Goal: Task Accomplishment & Management: Complete application form

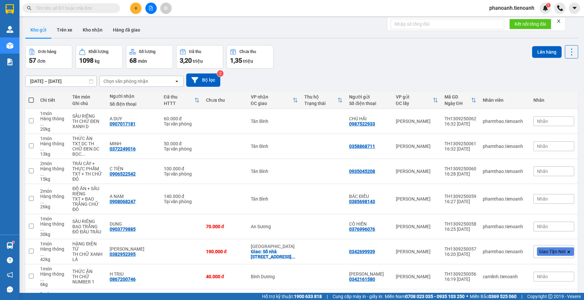
scroll to position [57, 0]
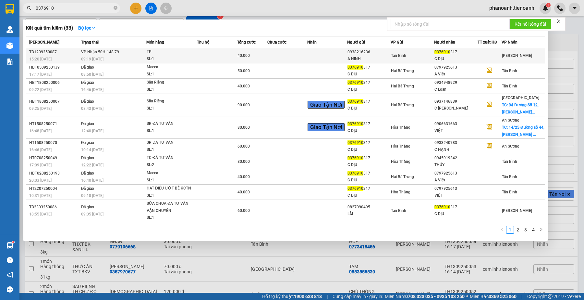
type input "0376910"
click at [224, 57] on td at bounding box center [217, 55] width 40 height 15
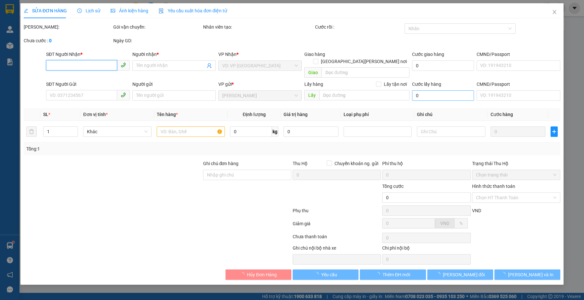
type input "0376910317"
type input "C DỊU"
type input "0938216236"
type input "A NINH"
type input "40.000"
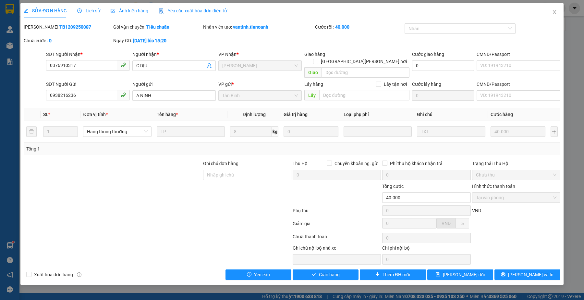
click at [156, 224] on div at bounding box center [157, 224] width 269 height 13
click at [322, 271] on span "Giao hàng" at bounding box center [329, 274] width 21 height 7
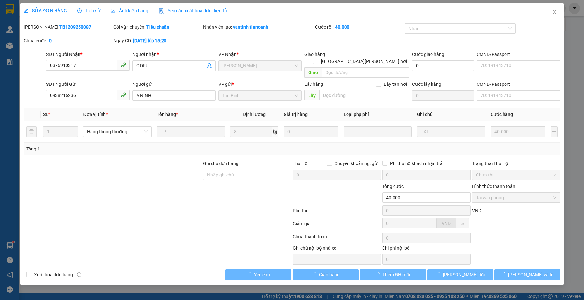
click at [195, 182] on div at bounding box center [112, 193] width 179 height 23
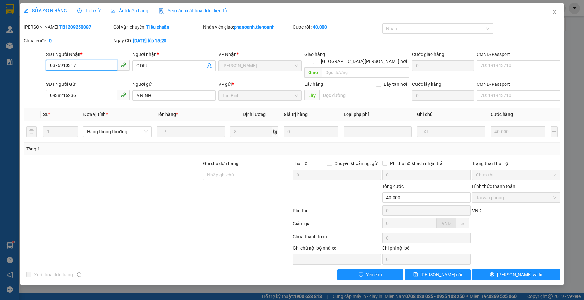
click at [106, 63] on input "0376910317" at bounding box center [81, 65] width 71 height 10
click at [127, 209] on div at bounding box center [157, 211] width 269 height 13
click at [106, 205] on div at bounding box center [157, 211] width 269 height 13
click at [554, 12] on icon "close" at bounding box center [554, 11] width 5 height 5
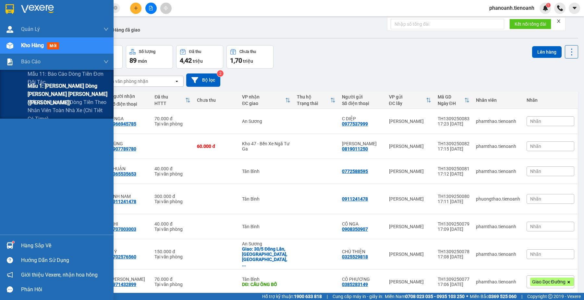
click at [91, 91] on span "Mẫu 1: [PERSON_NAME] dòng [PERSON_NAME] [PERSON_NAME] ([PERSON_NAME])" at bounding box center [68, 94] width 81 height 24
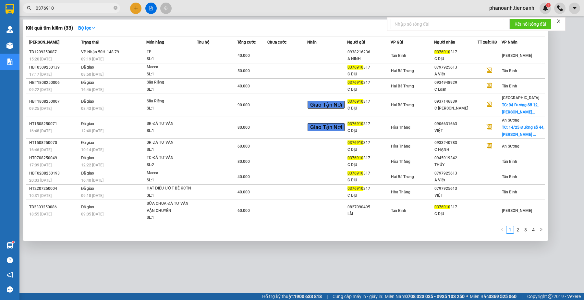
click at [57, 9] on input "0376910" at bounding box center [74, 8] width 77 height 7
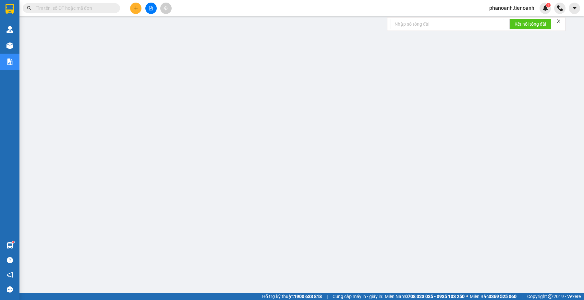
click at [92, 4] on span at bounding box center [71, 8] width 97 height 10
click at [95, 11] on input "text" at bounding box center [74, 8] width 77 height 7
click at [92, 8] on input "text" at bounding box center [74, 8] width 77 height 7
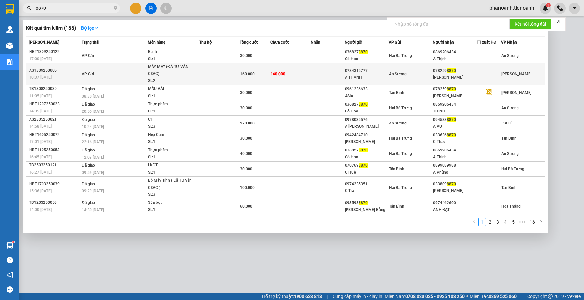
type input "8870"
click at [336, 81] on td at bounding box center [328, 74] width 34 height 22
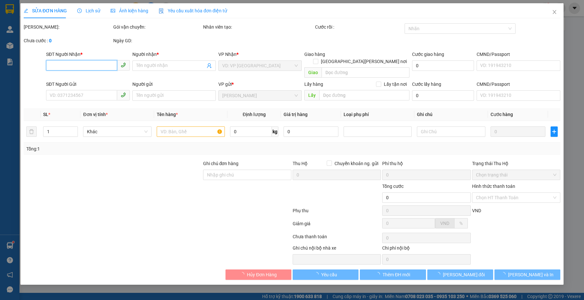
type input "0782598870"
type input "[PERSON_NAME]"
type input "0784315777"
type input "A THANH"
type input "160.000"
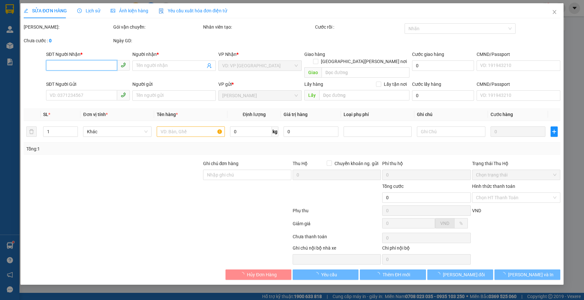
type input "160.000"
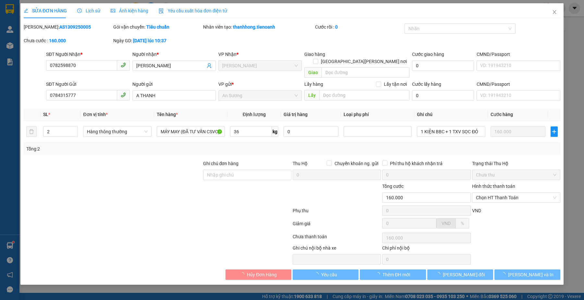
click at [67, 172] on div at bounding box center [112, 171] width 179 height 23
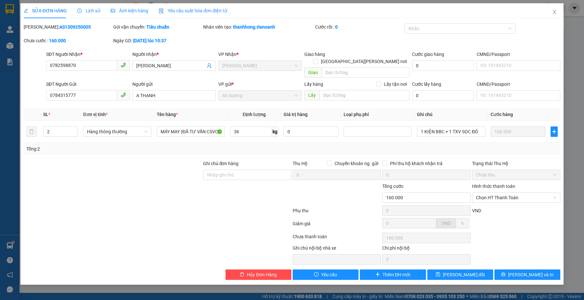
click at [85, 10] on span "Lịch sử" at bounding box center [88, 10] width 23 height 5
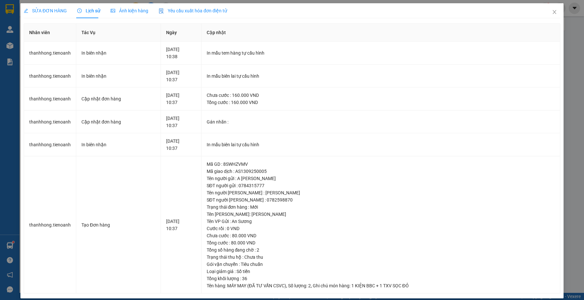
click at [44, 17] on div "SỬA ĐƠN HÀNG" at bounding box center [45, 10] width 43 height 15
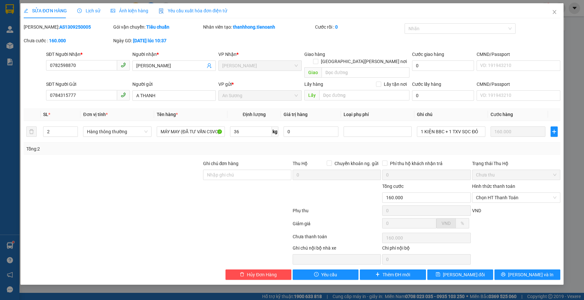
click at [161, 182] on div at bounding box center [112, 193] width 179 height 23
click at [85, 9] on span "Lịch sử" at bounding box center [88, 10] width 23 height 5
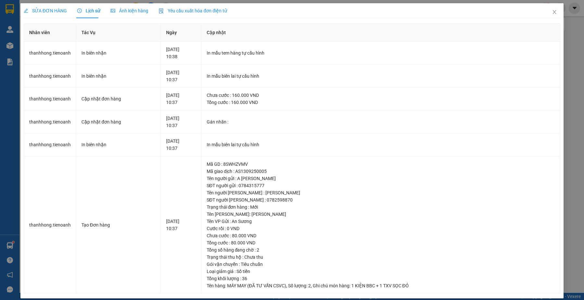
click at [62, 14] on div "SỬA ĐƠN HÀNG" at bounding box center [45, 10] width 43 height 7
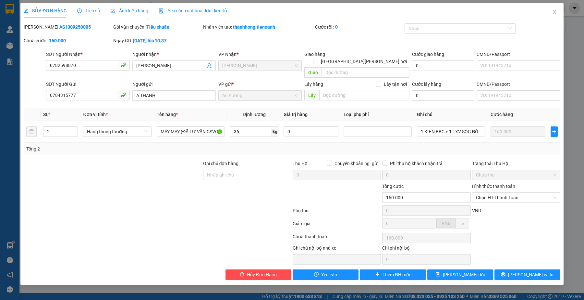
click at [170, 218] on div at bounding box center [157, 224] width 269 height 13
click at [143, 231] on div at bounding box center [157, 237] width 269 height 13
click at [166, 205] on div at bounding box center [157, 211] width 269 height 13
click at [158, 208] on div at bounding box center [157, 211] width 269 height 13
click at [239, 218] on div at bounding box center [157, 224] width 269 height 13
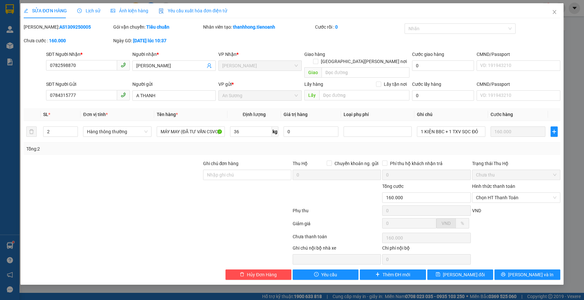
click at [118, 231] on div at bounding box center [157, 237] width 269 height 13
click at [557, 7] on span "Close" at bounding box center [555, 12] width 18 height 18
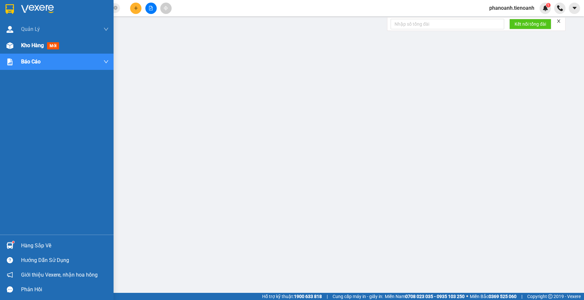
click at [44, 41] on div "Kho hàng mới" at bounding box center [41, 45] width 41 height 8
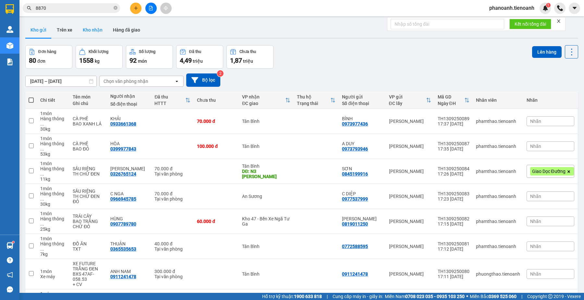
click at [88, 29] on button "Kho nhận" at bounding box center [93, 30] width 30 height 16
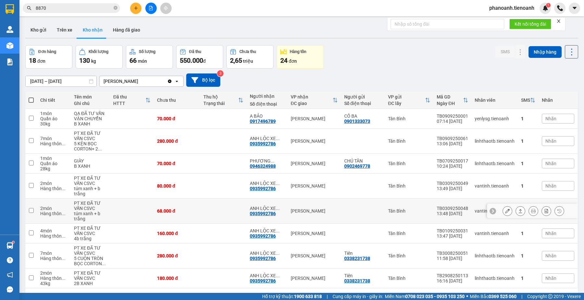
scroll to position [30, 0]
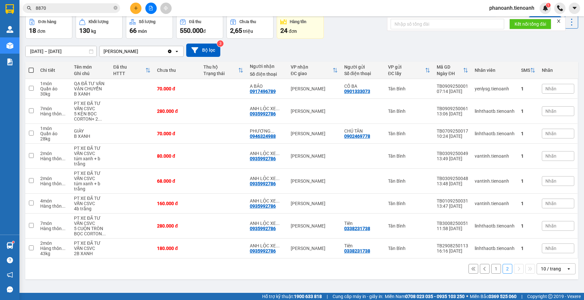
click at [472, 271] on button at bounding box center [474, 269] width 10 height 10
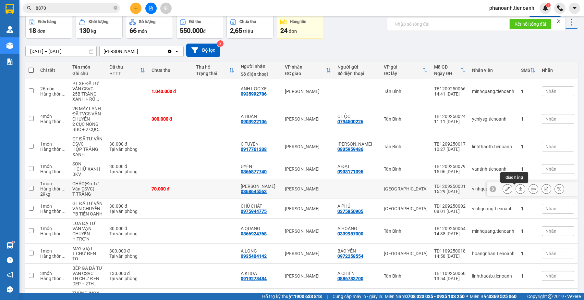
click at [516, 188] on button at bounding box center [520, 188] width 9 height 11
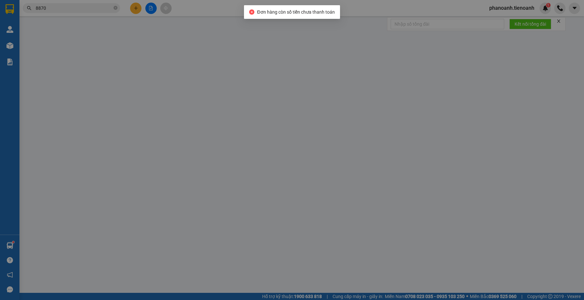
type input "0368645563"
type input "[PERSON_NAME]"
type input "044094009488"
type input "70.000"
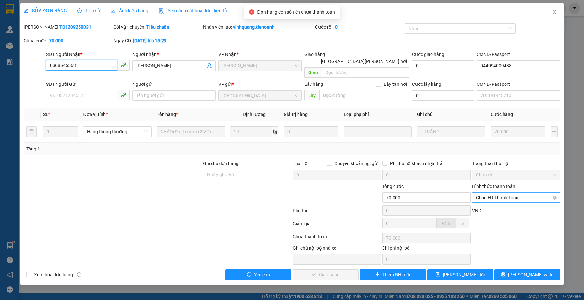
click at [504, 192] on span "Chọn HT Thanh Toán" at bounding box center [516, 197] width 80 height 10
click at [502, 201] on div "Tại văn phòng" at bounding box center [516, 203] width 80 height 7
type input "0"
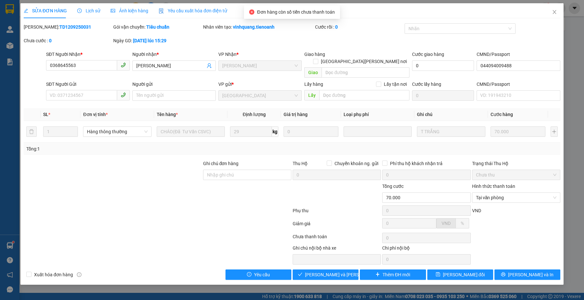
click at [179, 205] on div at bounding box center [157, 211] width 269 height 13
click at [343, 271] on span "[PERSON_NAME] và [PERSON_NAME] hàng" at bounding box center [349, 274] width 88 height 7
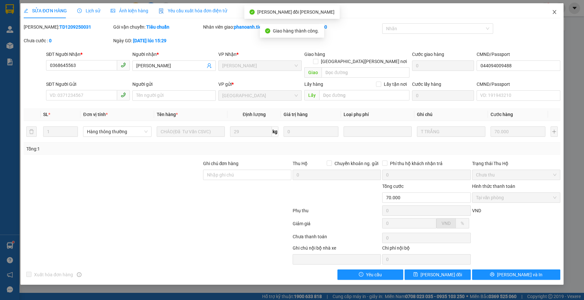
click at [558, 10] on span "Close" at bounding box center [555, 12] width 18 height 18
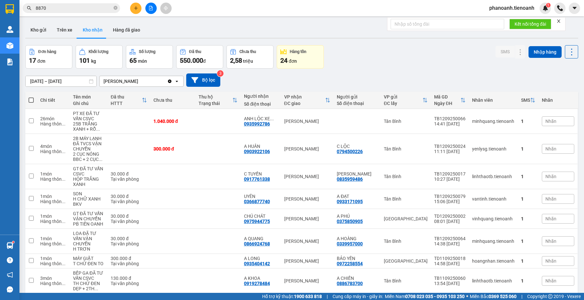
click at [68, 96] on th "Chi tiết" at bounding box center [53, 100] width 33 height 17
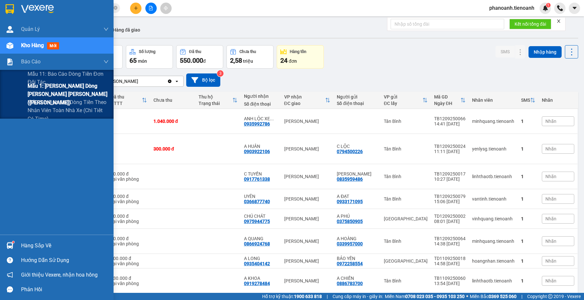
click at [51, 97] on span "Mẫu 1: [PERSON_NAME] dòng [PERSON_NAME] [PERSON_NAME] ([PERSON_NAME])" at bounding box center [68, 94] width 81 height 24
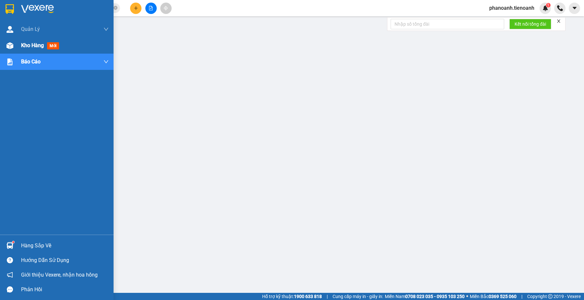
click at [37, 46] on span "Kho hàng" at bounding box center [32, 45] width 23 height 6
